Goal: Transaction & Acquisition: Download file/media

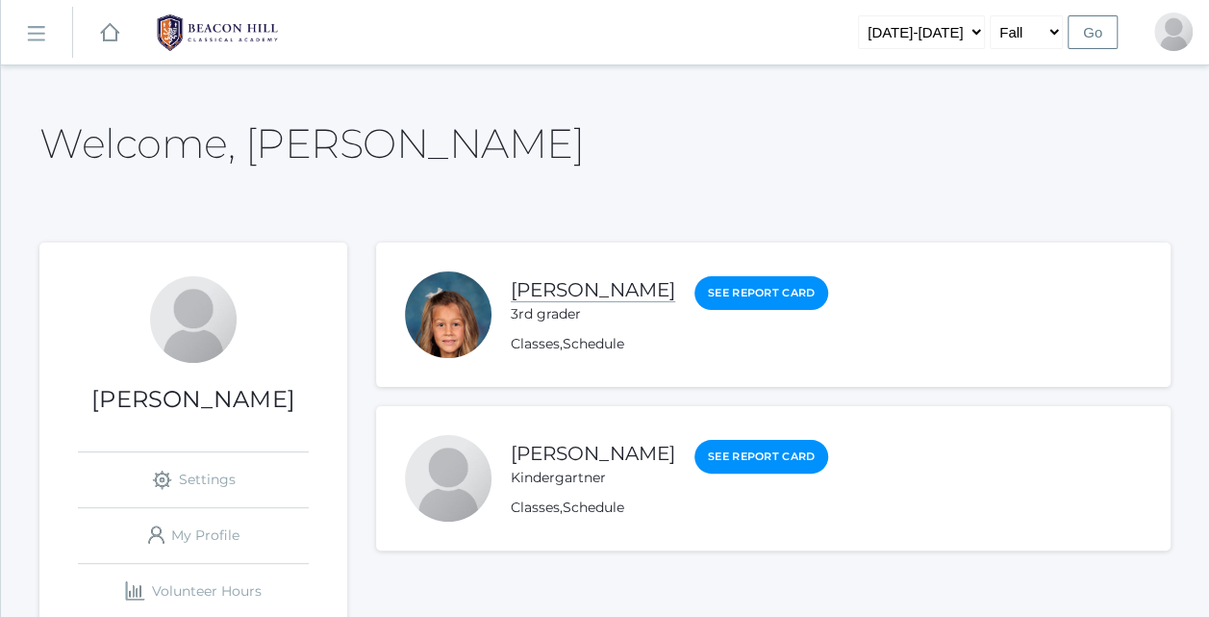
click at [591, 289] on link "[PERSON_NAME]" at bounding box center [593, 290] width 164 height 24
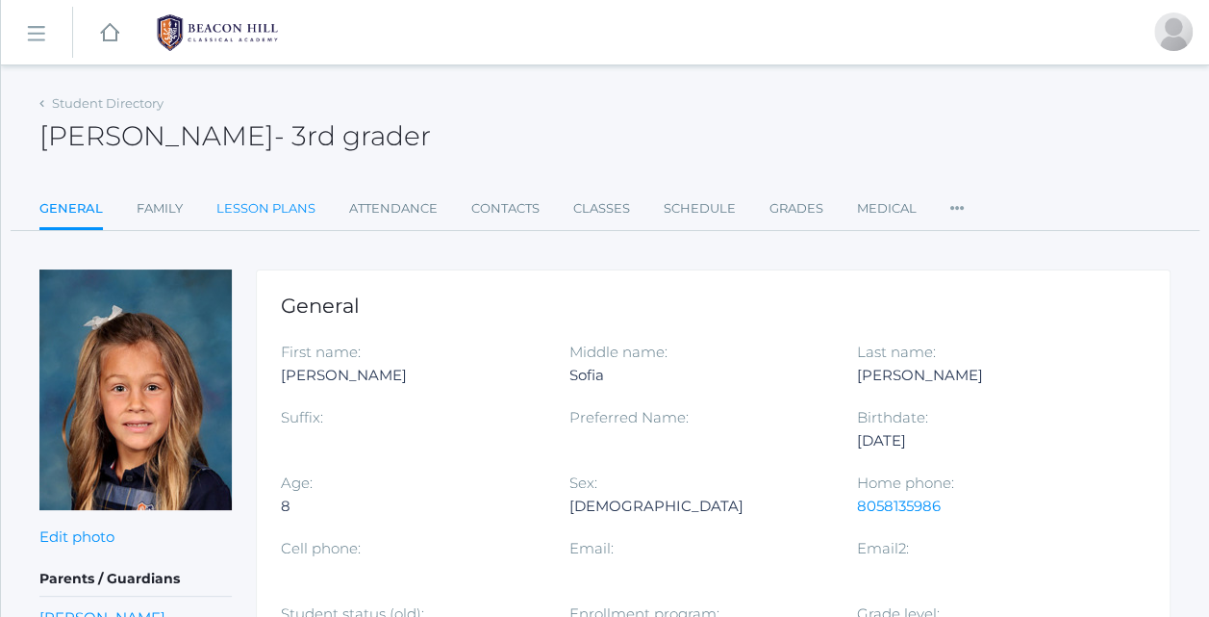
click at [265, 196] on link "Lesson Plans" at bounding box center [265, 208] width 99 height 38
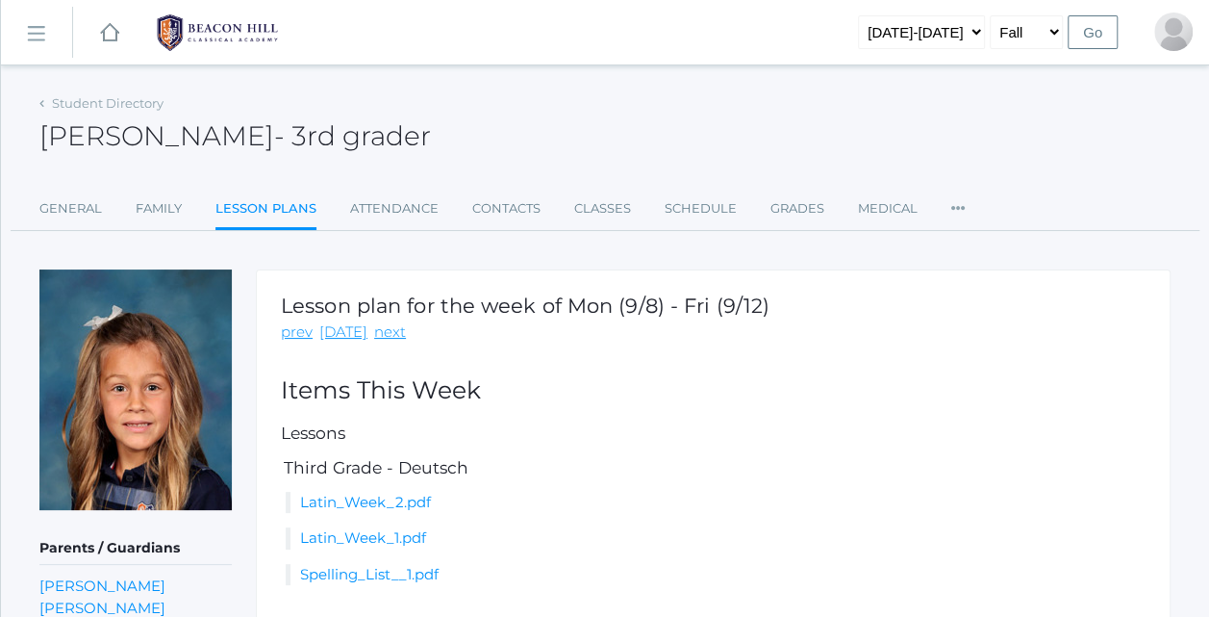
click at [561, 466] on h5 "Third Grade - Deutsch" at bounding box center [713, 468] width 865 height 18
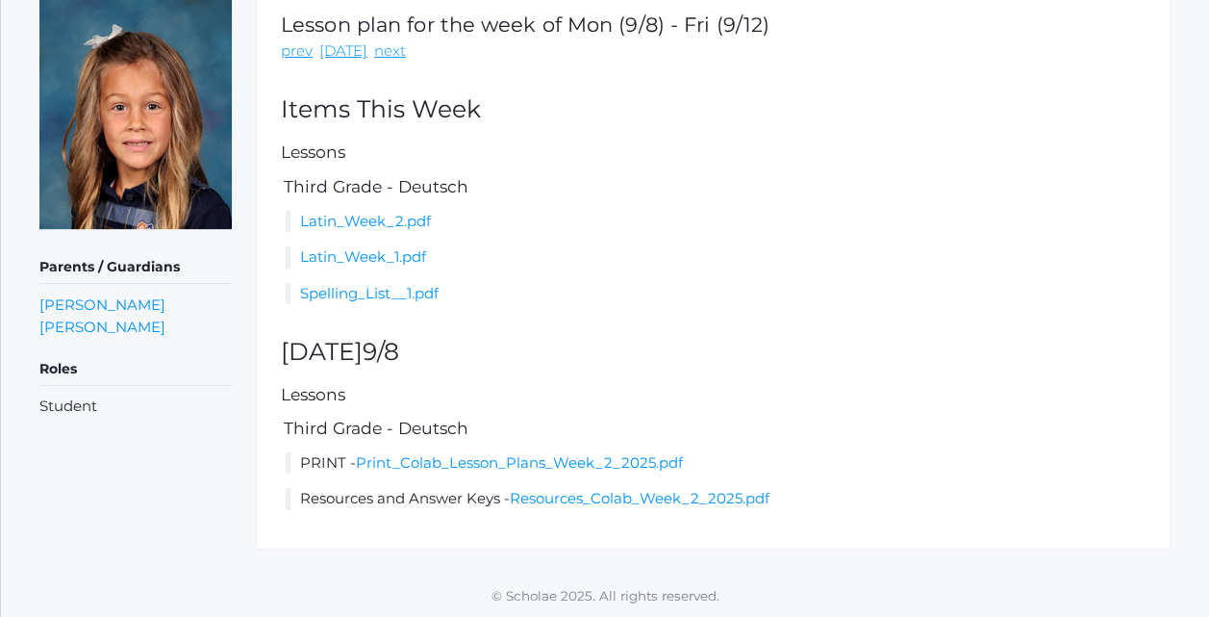
scroll to position [281, 0]
click at [302, 46] on link "prev" at bounding box center [297, 51] width 32 height 22
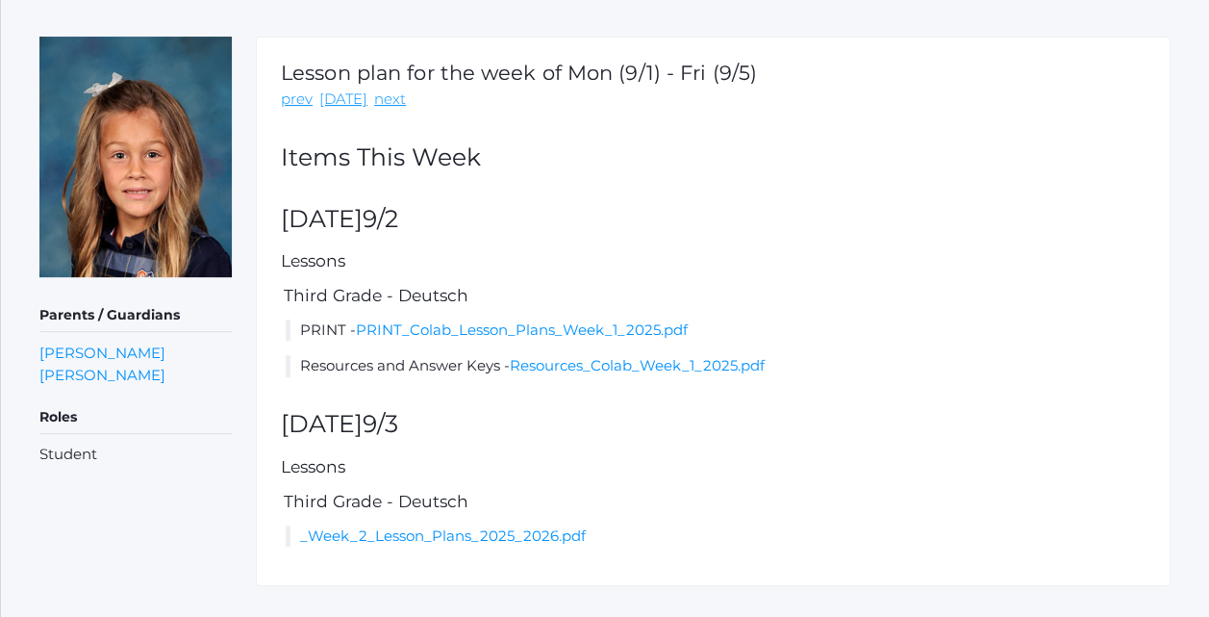
scroll to position [269, 0]
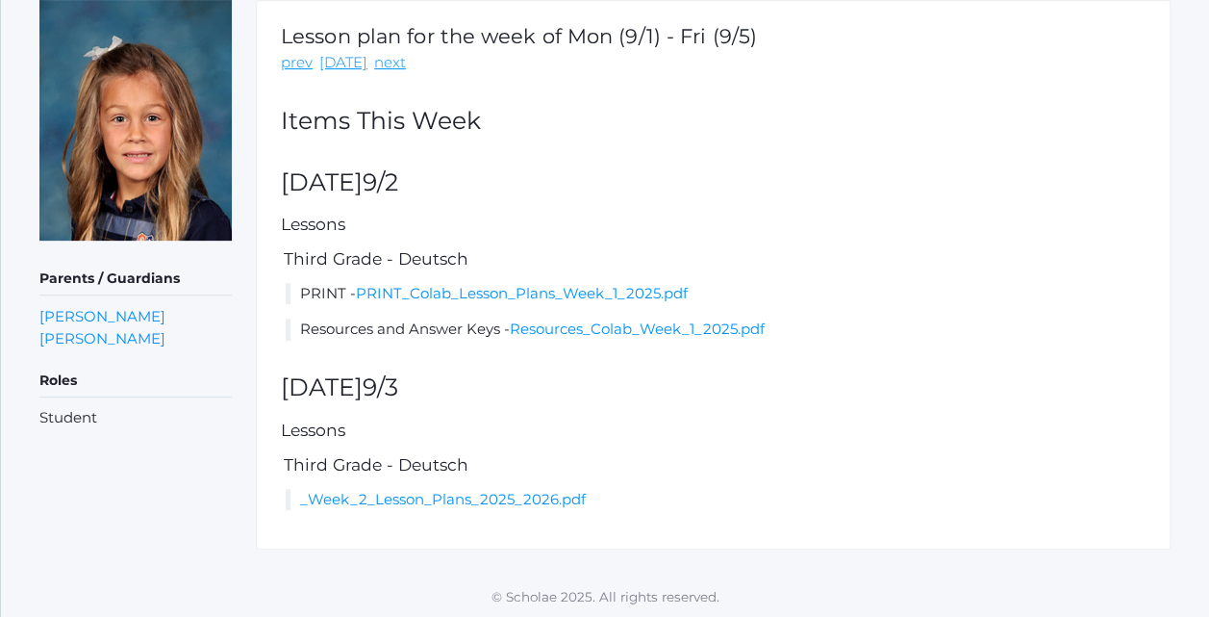
click at [578, 413] on div "Lesson plan for the week of Mon (9/1) - Fri (9/5) prev [DATE] next Items [DATE]…" at bounding box center [713, 274] width 915 height 549
click at [300, 62] on link "prev" at bounding box center [297, 63] width 32 height 22
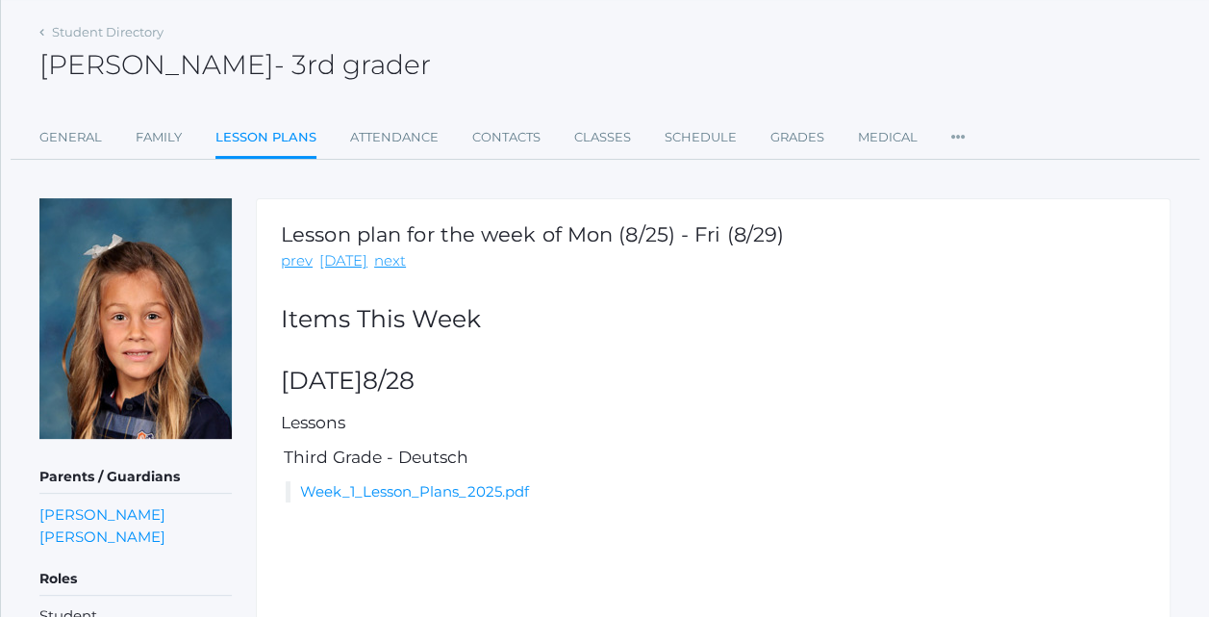
scroll to position [77, 0]
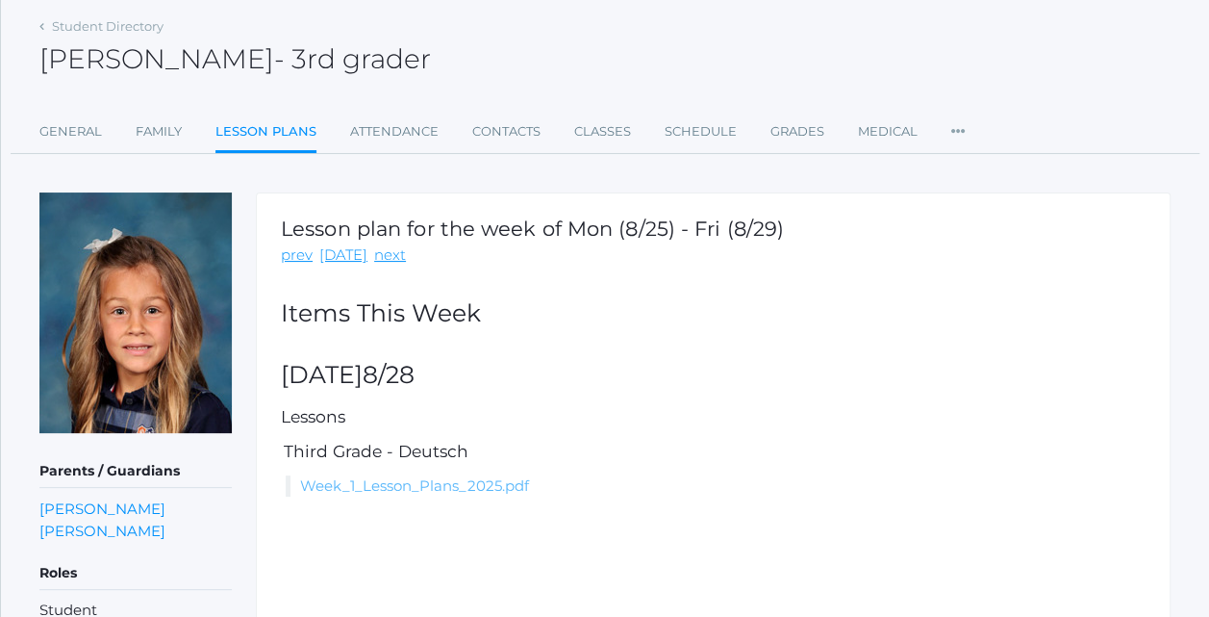
click at [425, 477] on link "Week_1_Lesson_Plans_2025.pdf" at bounding box center [414, 485] width 229 height 18
click at [1123, 68] on div "[PERSON_NAME] - 3rd grader [PERSON_NAME] 3rd grader" at bounding box center [604, 48] width 1131 height 71
click at [45, 31] on div "Student Directory" at bounding box center [101, 26] width 124 height 19
click at [44, 28] on div "Student Directory" at bounding box center [101, 26] width 124 height 19
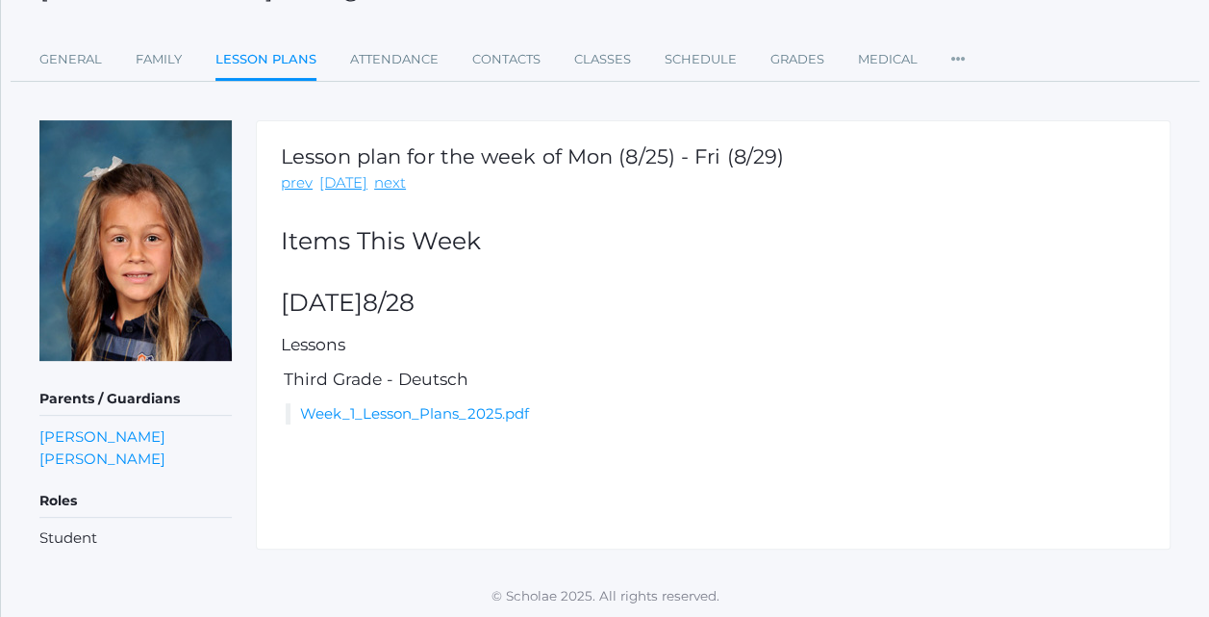
click at [388, 189] on link "next" at bounding box center [390, 183] width 32 height 22
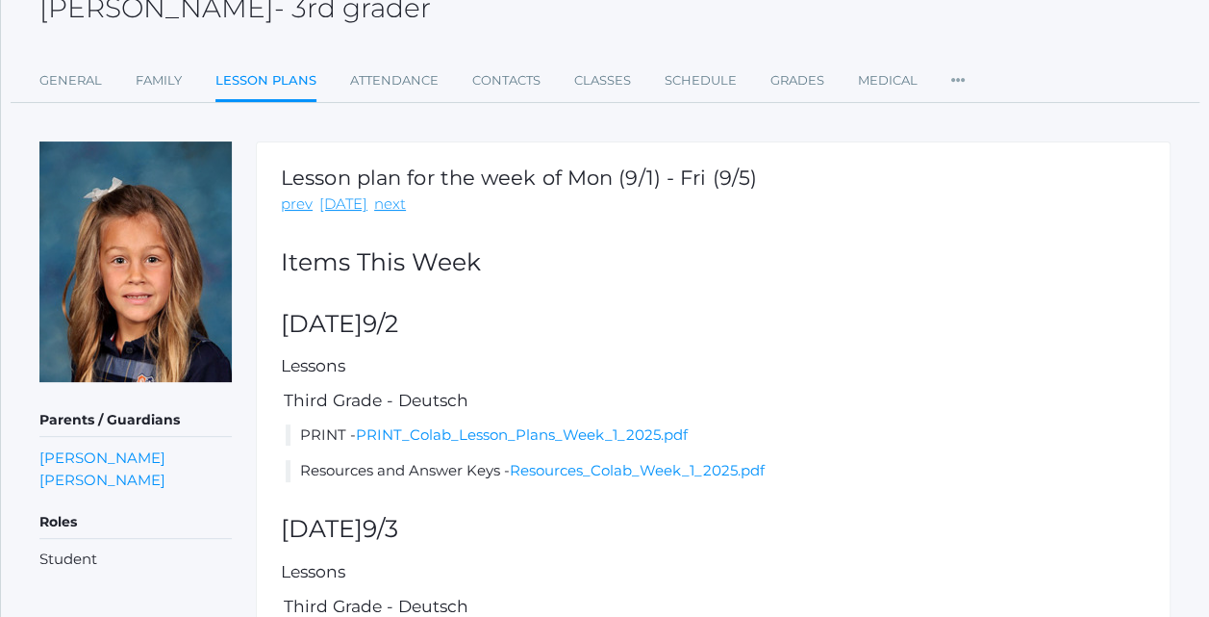
scroll to position [100, 0]
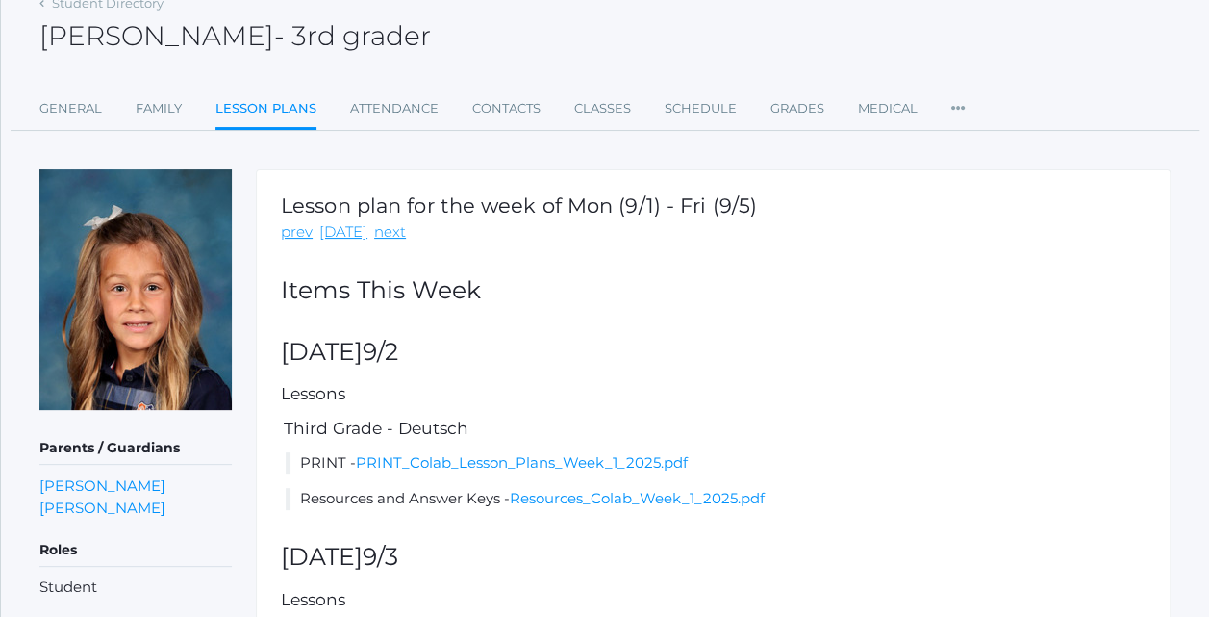
click at [790, 529] on div "Lesson plan for the week of Mon (9/1) - Fri (9/5) prev [DATE] next Items [DATE]…" at bounding box center [713, 443] width 915 height 549
click at [789, 534] on div "Lesson plan for the week of Mon (9/1) - Fri (9/5) prev [DATE] next Items [DATE]…" at bounding box center [713, 443] width 915 height 549
